Goal: Task Accomplishment & Management: Manage account settings

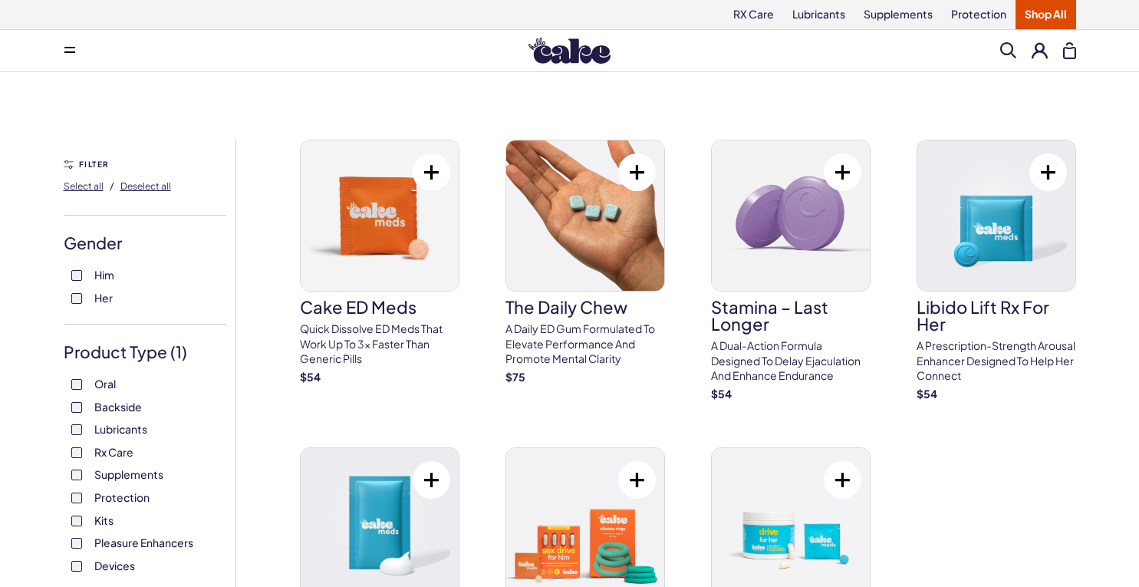
click at [1042, 47] on button at bounding box center [1039, 50] width 16 height 16
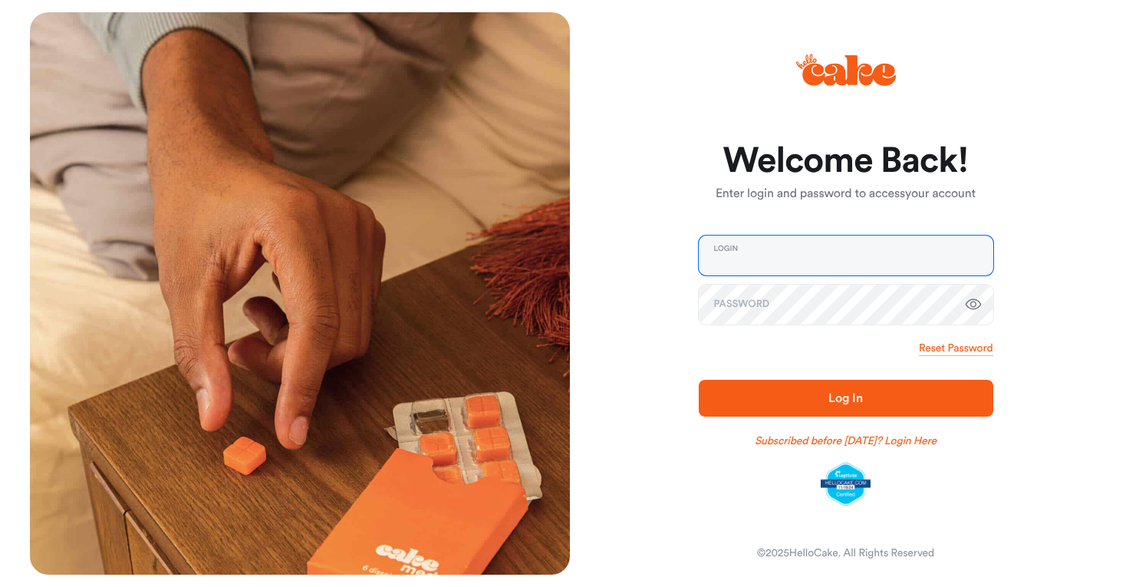
click at [869, 260] on input "email" at bounding box center [846, 255] width 294 height 40
type input "**********"
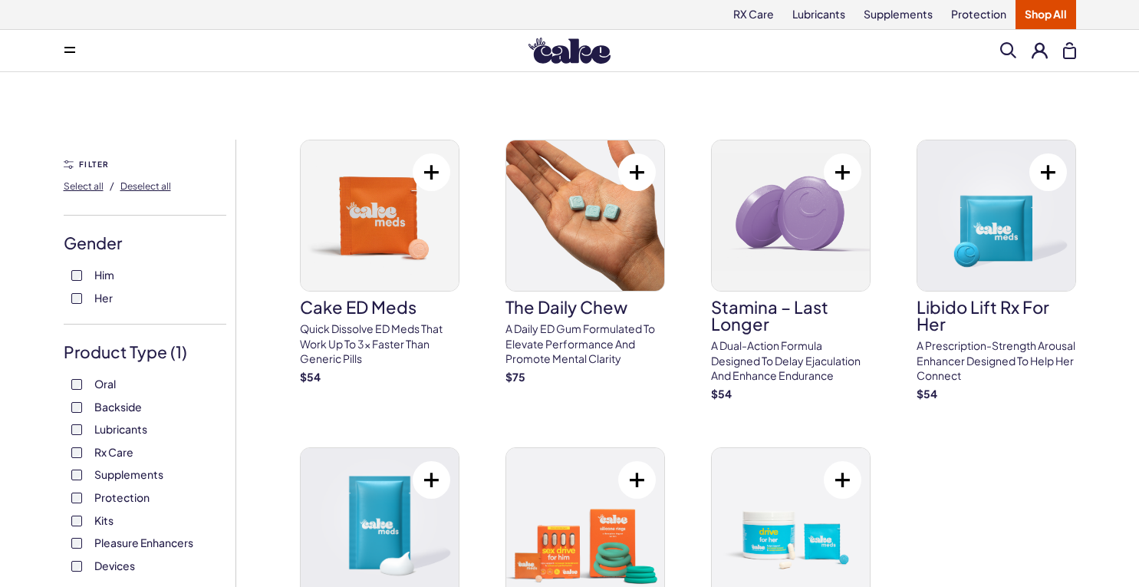
click at [1039, 45] on button at bounding box center [1039, 50] width 16 height 16
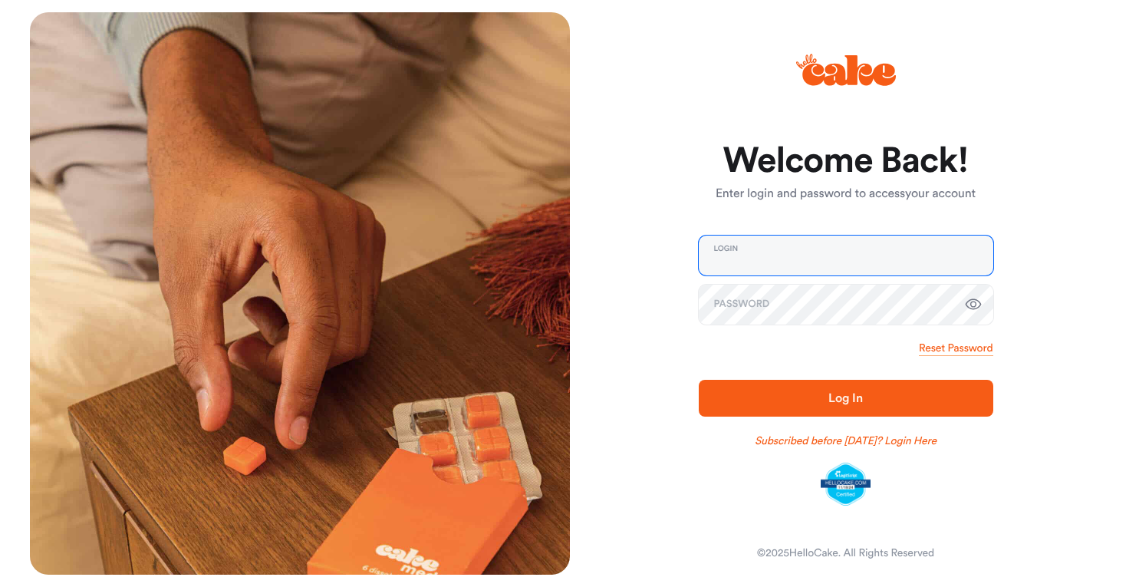
click at [840, 245] on input "email" at bounding box center [846, 255] width 294 height 40
type input "**********"
click at [890, 394] on span "Log In" at bounding box center [845, 398] width 245 height 18
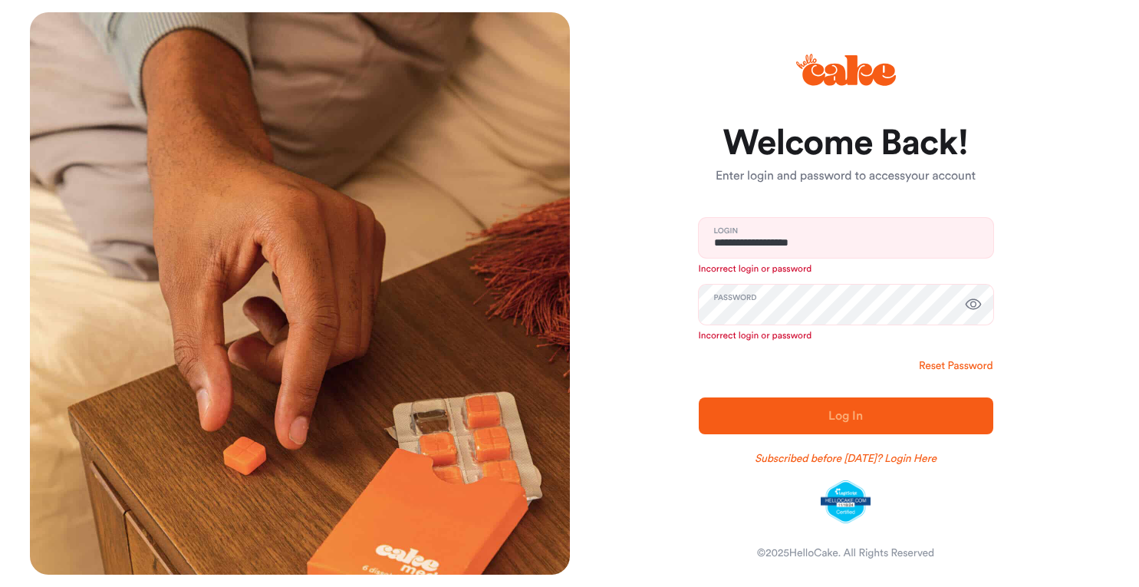
click at [961, 365] on link "Reset Password" at bounding box center [956, 365] width 74 height 15
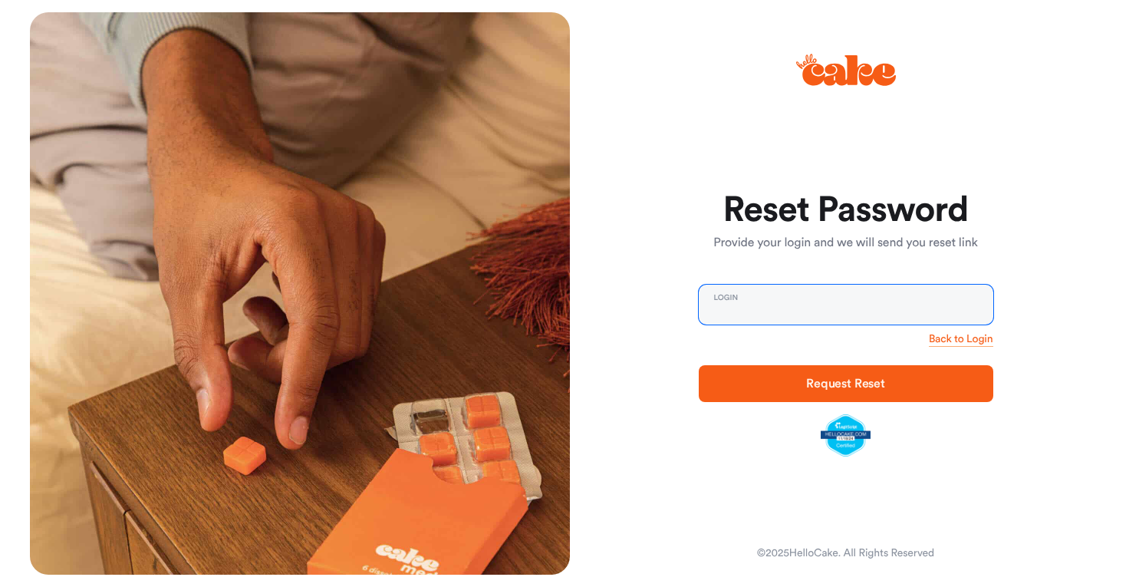
click at [790, 317] on input "email" at bounding box center [846, 304] width 294 height 40
type input "**********"
click at [820, 382] on span "Request Reset" at bounding box center [845, 383] width 79 height 12
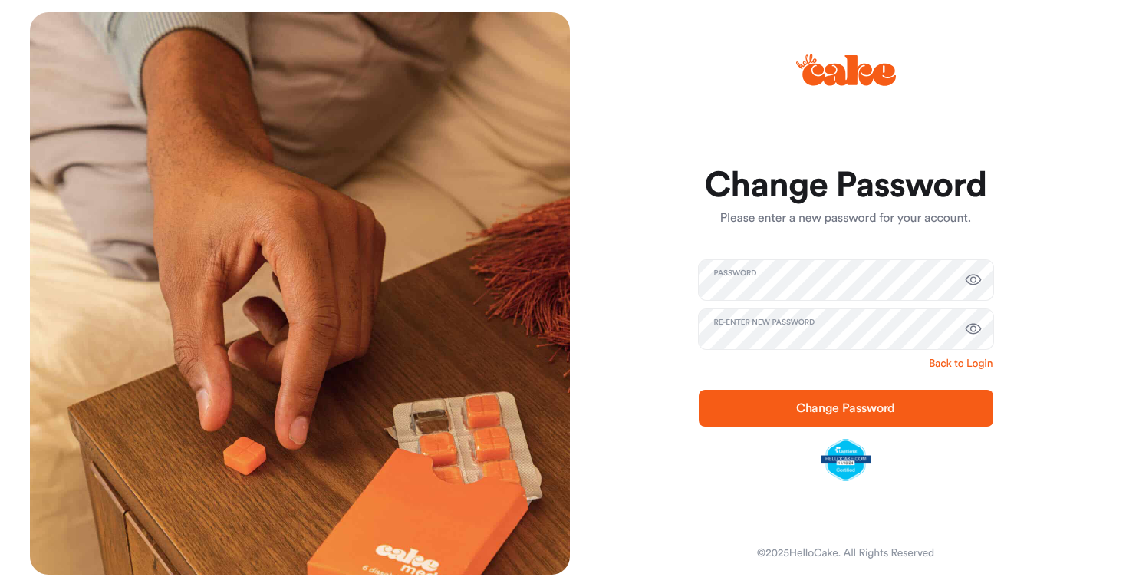
click at [833, 224] on p "Please enter a new password for your account." at bounding box center [846, 218] width 294 height 18
click at [823, 399] on span "Change Password" at bounding box center [845, 408] width 245 height 18
click at [833, 250] on form "Change Password Please enter a new password for your account. Password Re-enter…" at bounding box center [846, 324] width 294 height 314
click at [974, 282] on icon "button" at bounding box center [973, 280] width 18 height 18
click at [974, 328] on icon "button" at bounding box center [973, 329] width 18 height 18
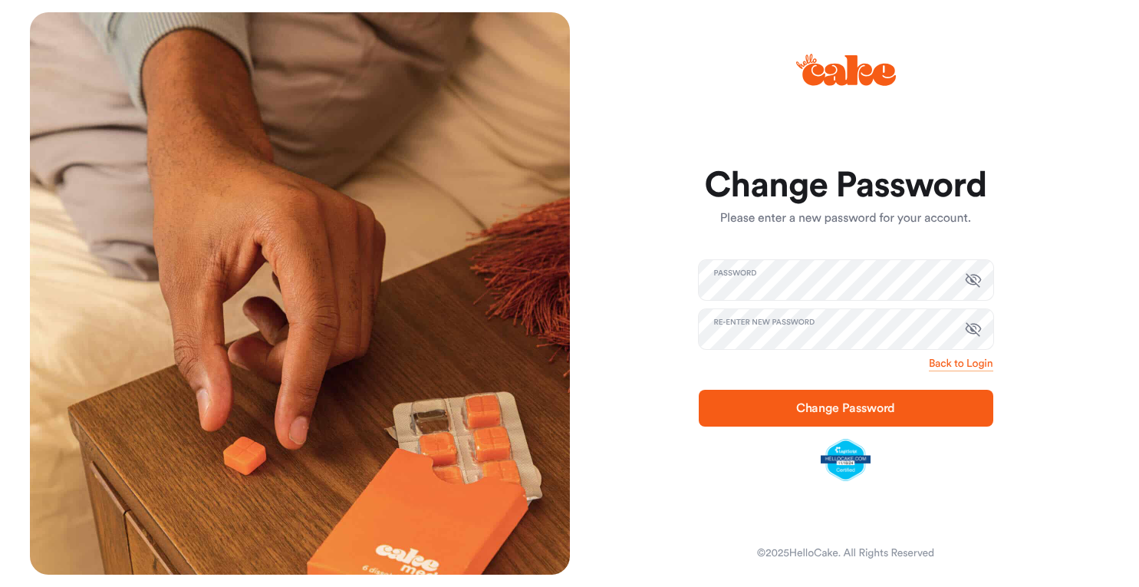
click at [850, 402] on span "Change Password" at bounding box center [846, 408] width 100 height 12
click at [942, 363] on link "Back to Login" at bounding box center [961, 363] width 64 height 15
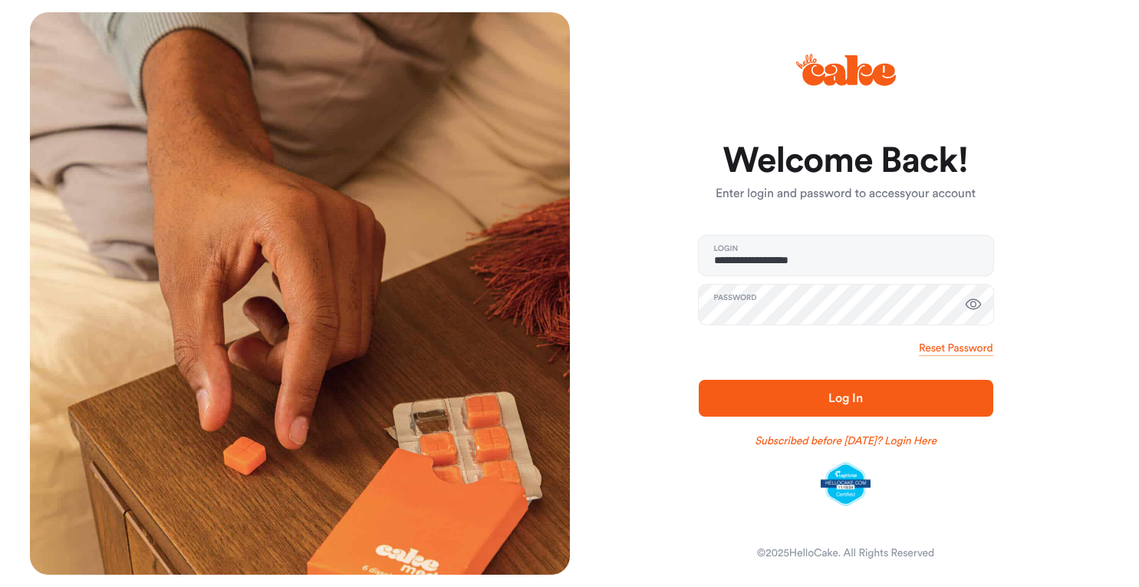
click at [879, 396] on span "Log In" at bounding box center [845, 398] width 245 height 18
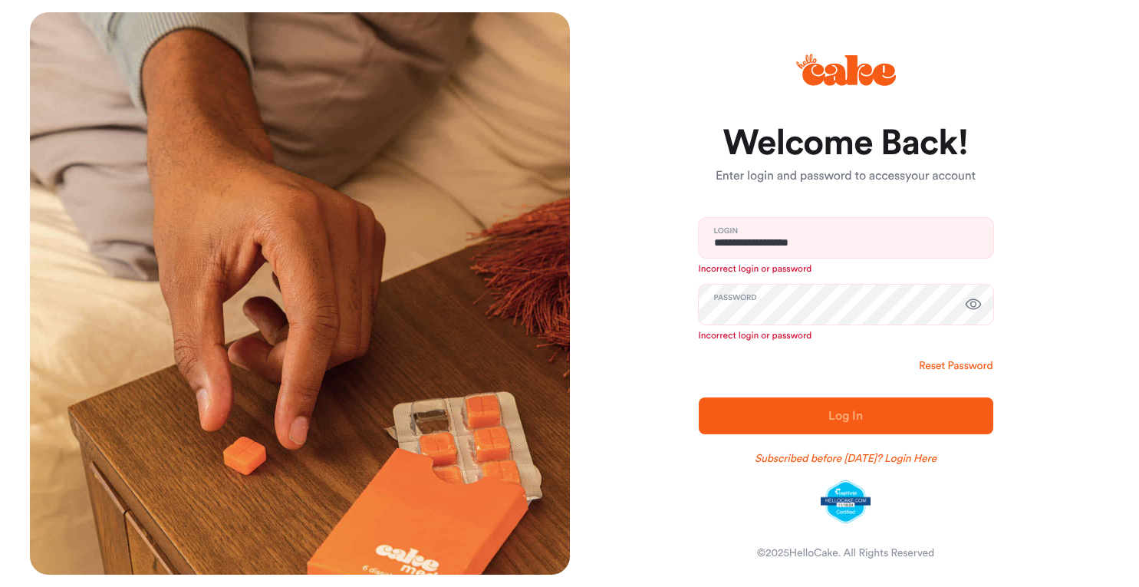
click at [965, 367] on link "Reset Password" at bounding box center [956, 365] width 74 height 15
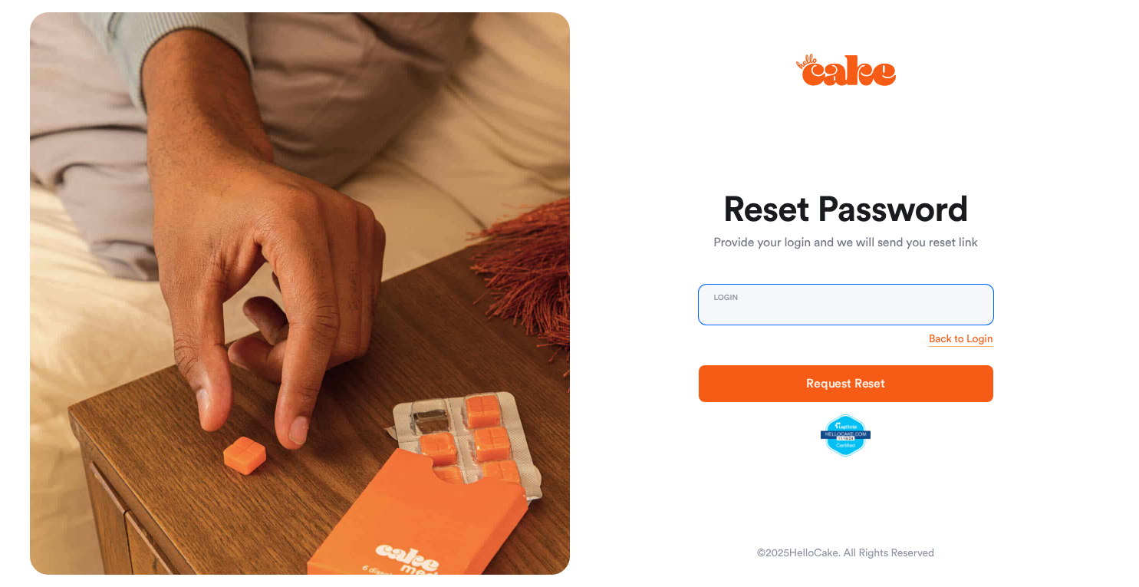
click at [873, 296] on input "email" at bounding box center [846, 304] width 294 height 40
type input "**********"
click at [824, 378] on span "Request Reset" at bounding box center [845, 383] width 79 height 12
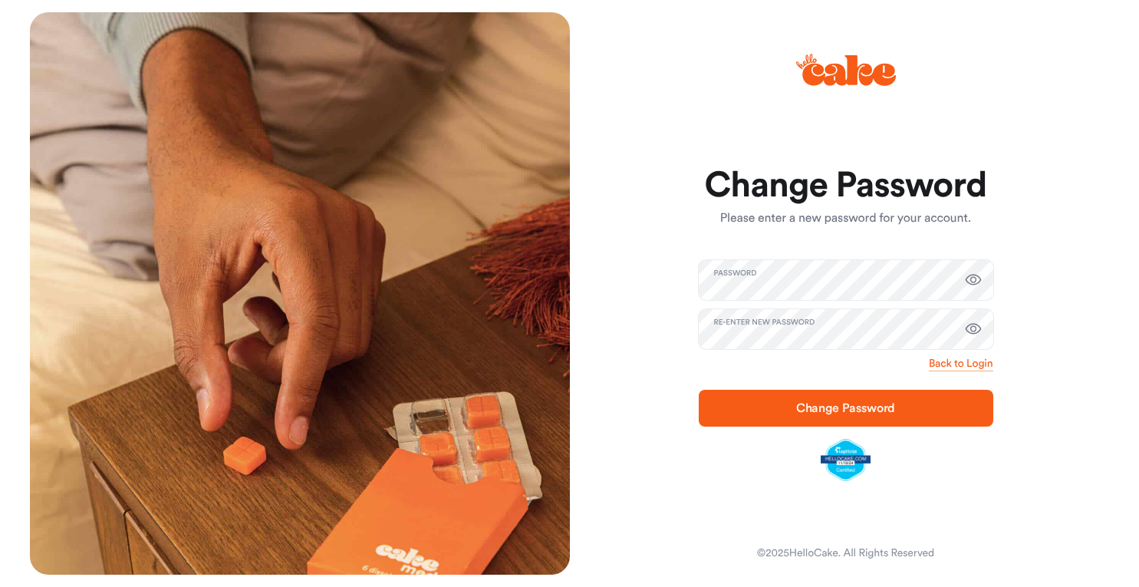
click at [724, 364] on div "Back to Login" at bounding box center [846, 363] width 294 height 15
click at [775, 405] on span "Change Password" at bounding box center [845, 408] width 245 height 18
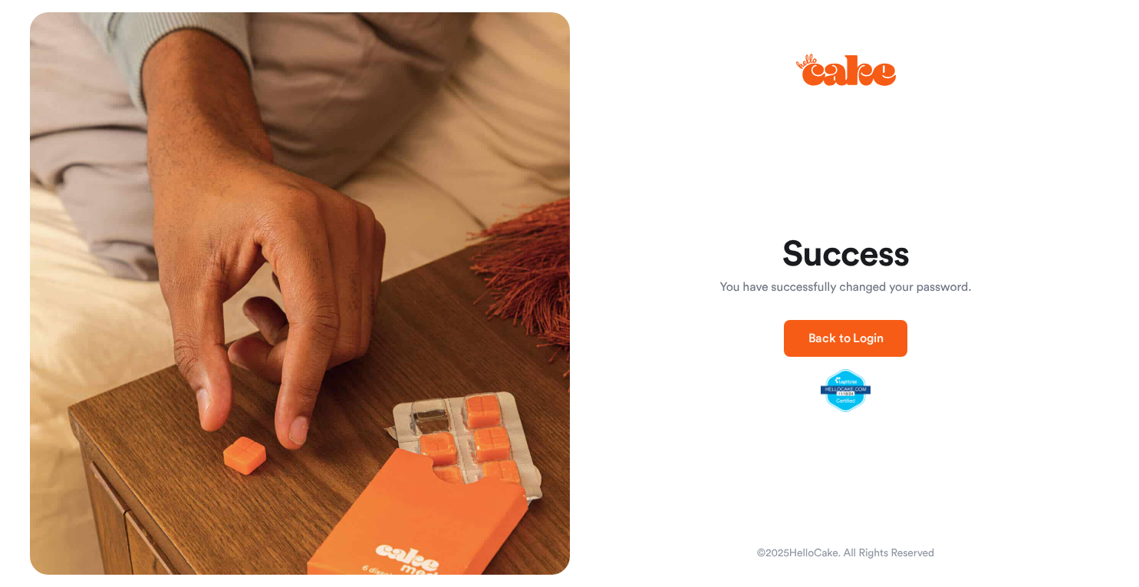
click at [856, 333] on span "Back to Login" at bounding box center [845, 338] width 75 height 12
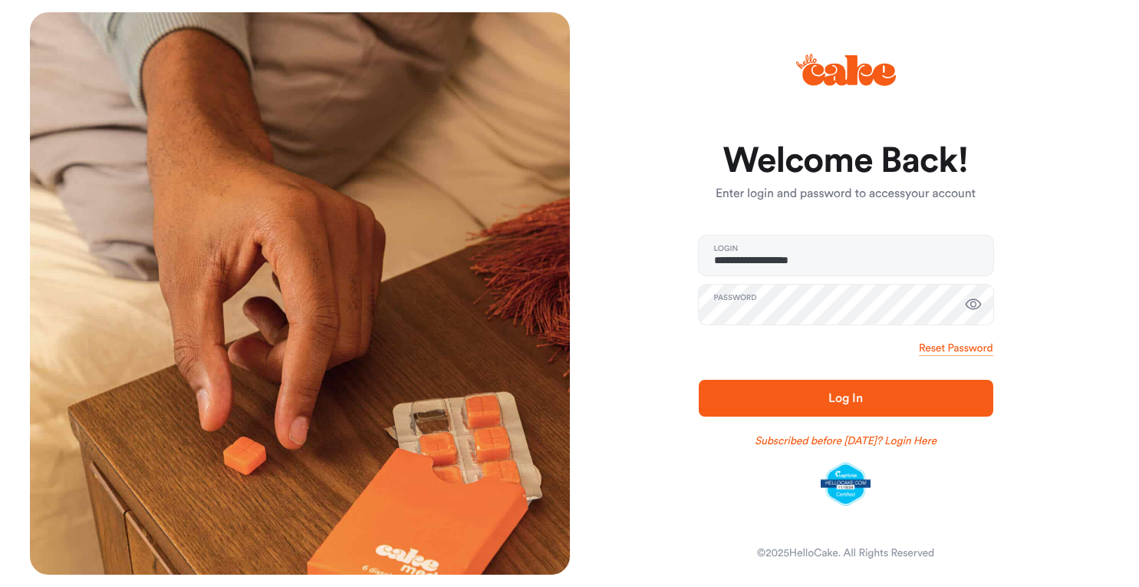
click at [840, 396] on span "Log In" at bounding box center [845, 398] width 34 height 12
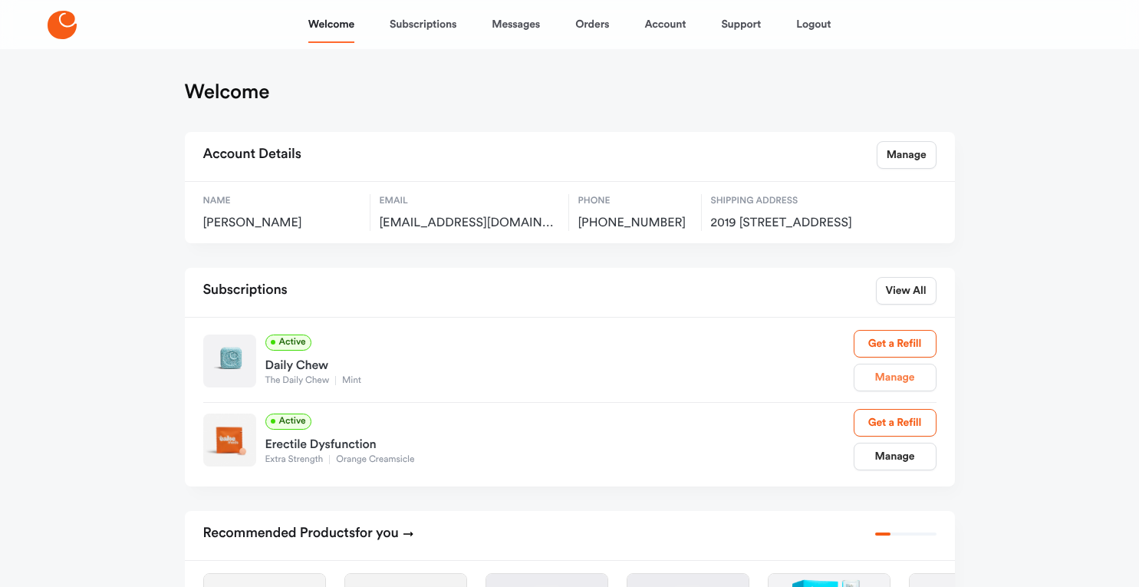
click at [899, 390] on link "Manage" at bounding box center [894, 377] width 83 height 28
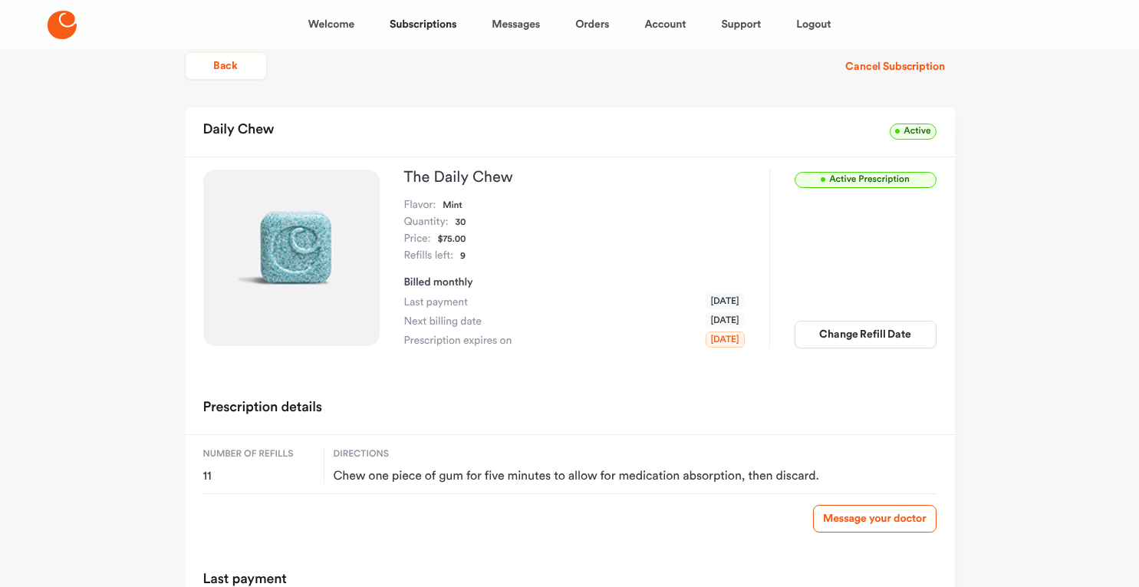
scroll to position [28, 0]
click at [876, 336] on button "Change Refill Date" at bounding box center [865, 335] width 142 height 28
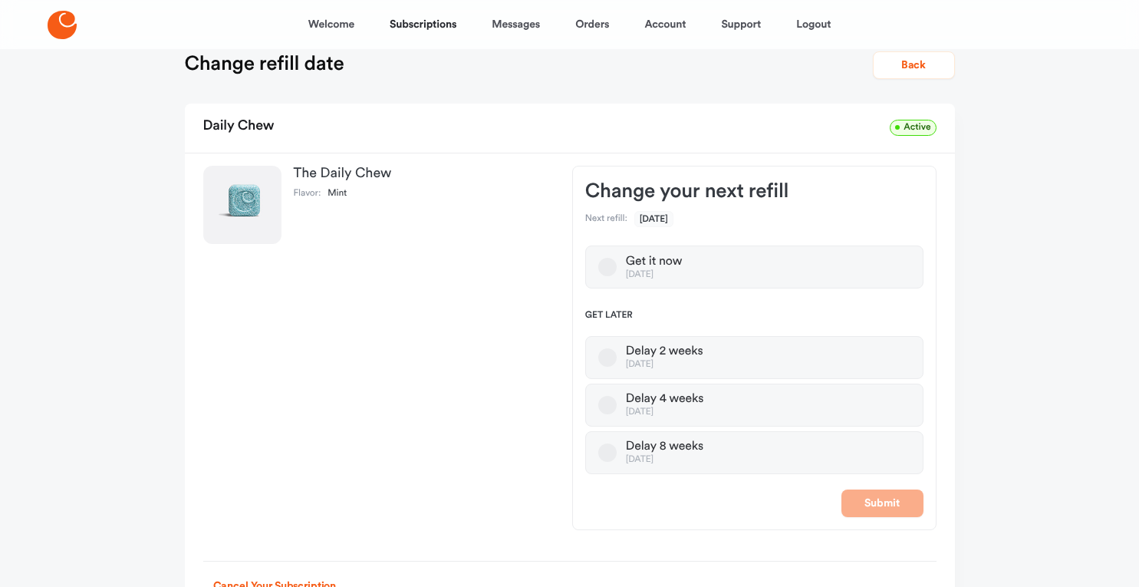
click at [605, 454] on button "Delay 8 weeks Dec 11, 2025" at bounding box center [607, 452] width 18 height 18
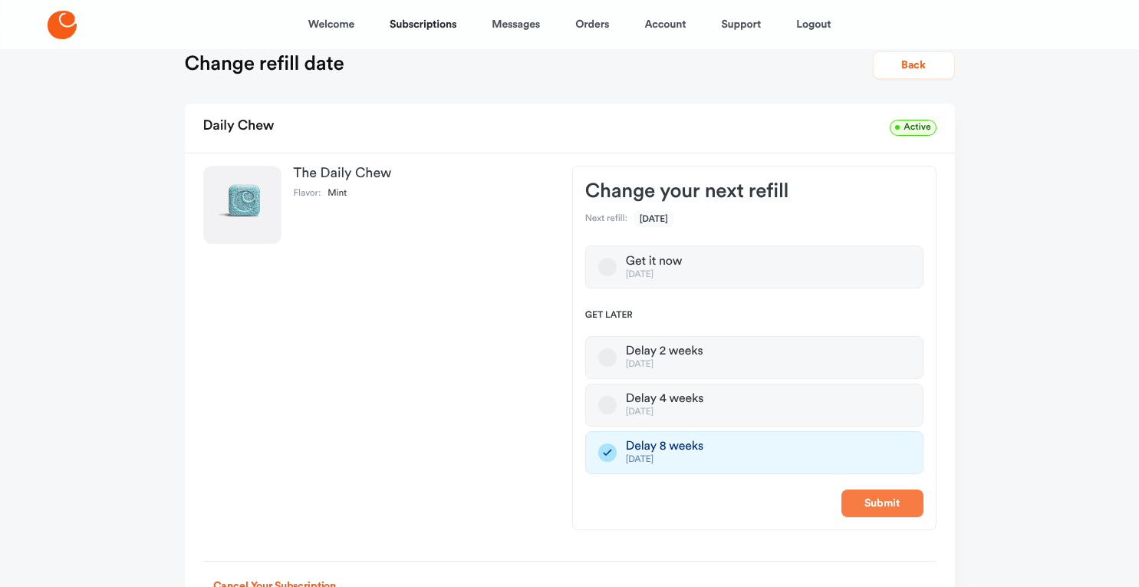
click at [888, 500] on button "Submit" at bounding box center [882, 503] width 82 height 28
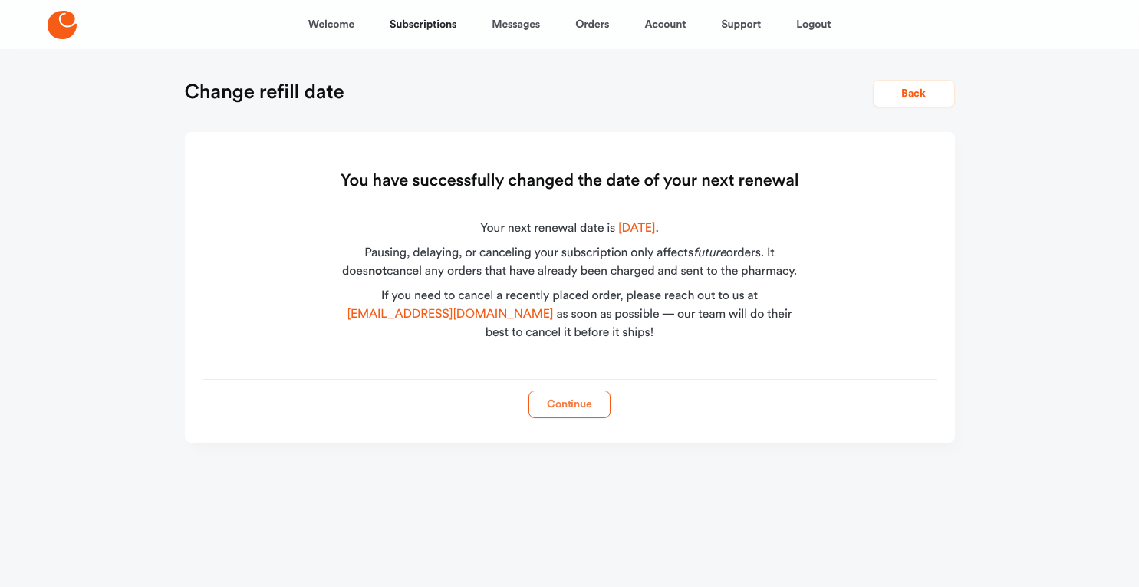
click at [567, 403] on button "Continue" at bounding box center [569, 404] width 82 height 28
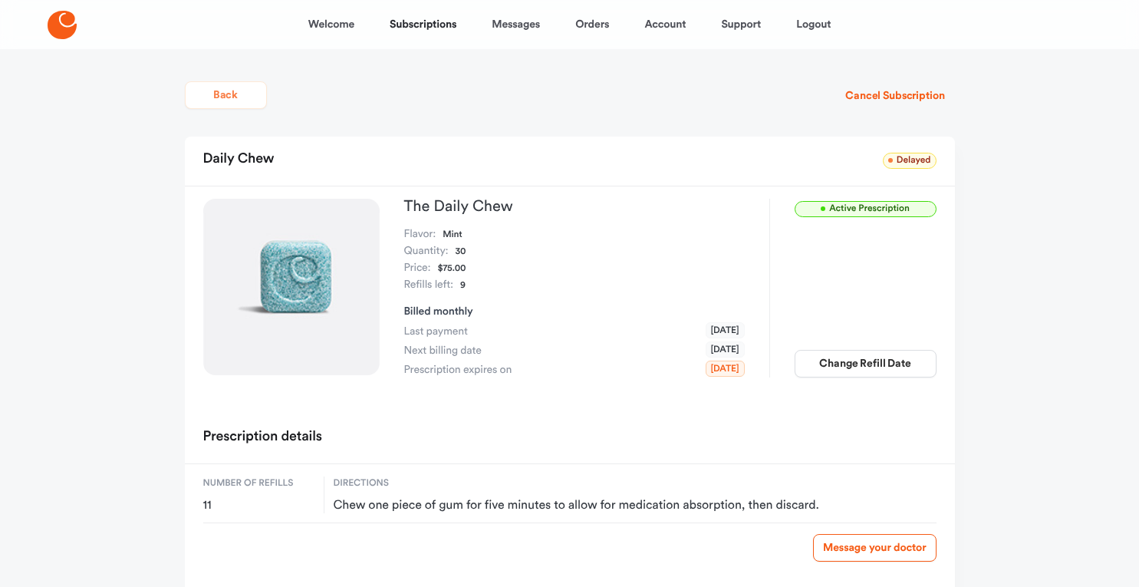
click at [216, 91] on button "Back" at bounding box center [226, 95] width 82 height 28
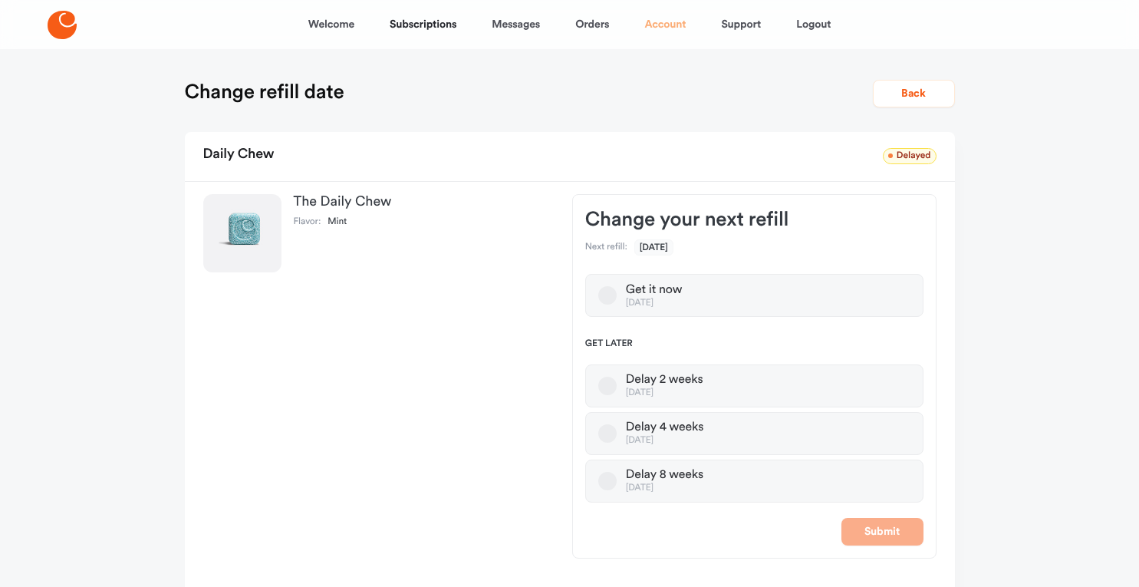
click at [665, 24] on link "Account" at bounding box center [664, 24] width 41 height 37
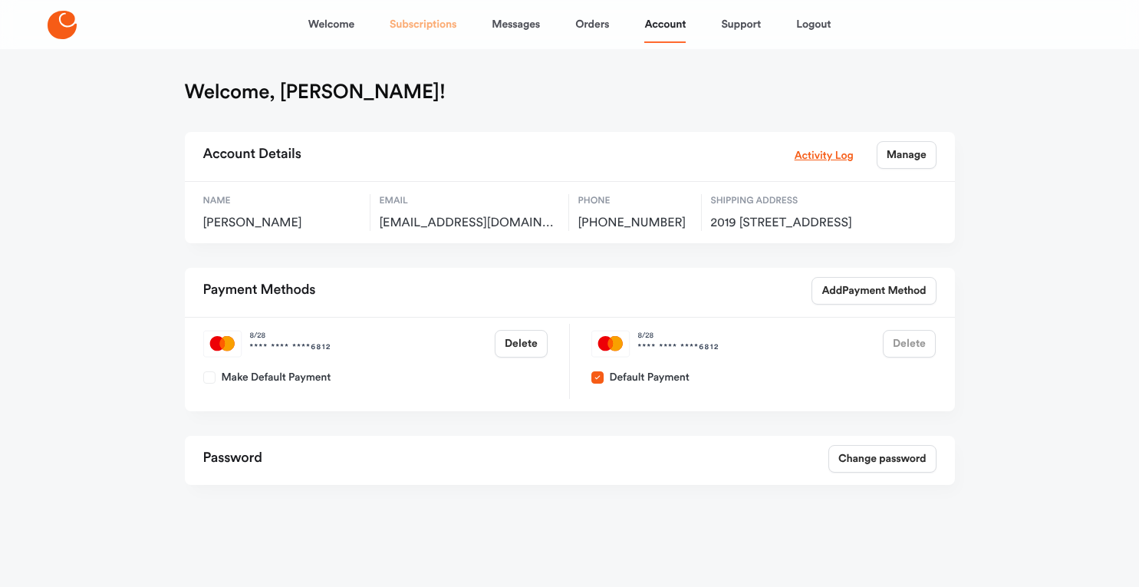
click at [432, 27] on link "Subscriptions" at bounding box center [423, 24] width 67 height 37
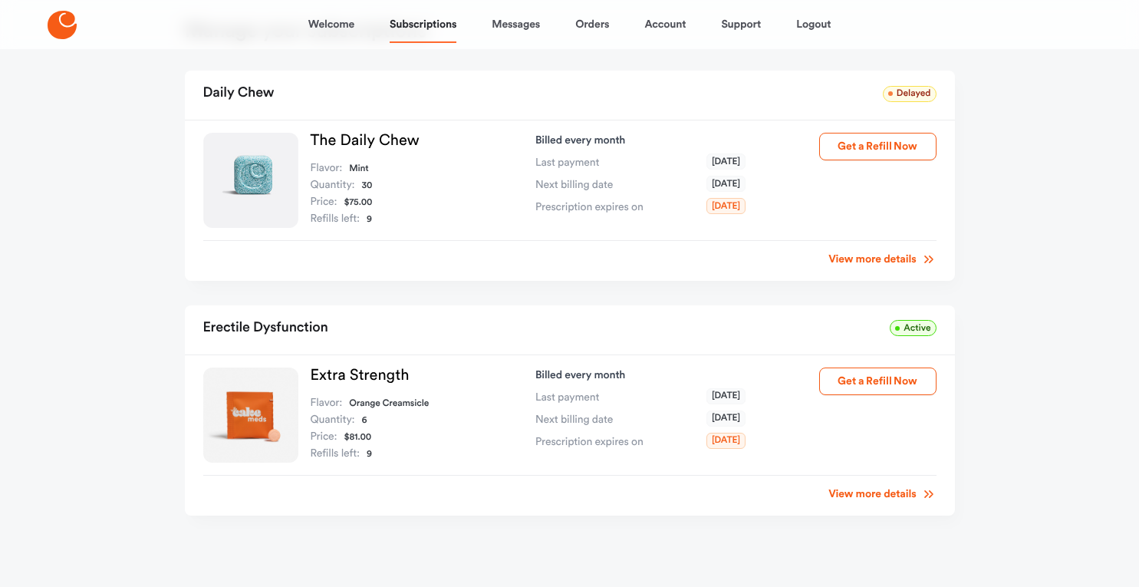
scroll to position [62, 0]
